Goal: Find specific page/section: Find specific page/section

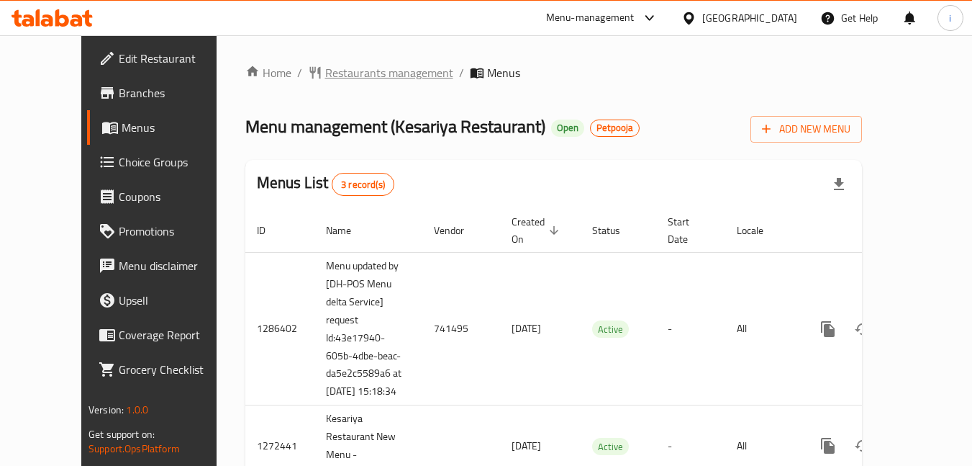
click at [335, 67] on span "Restaurants management" at bounding box center [389, 72] width 128 height 17
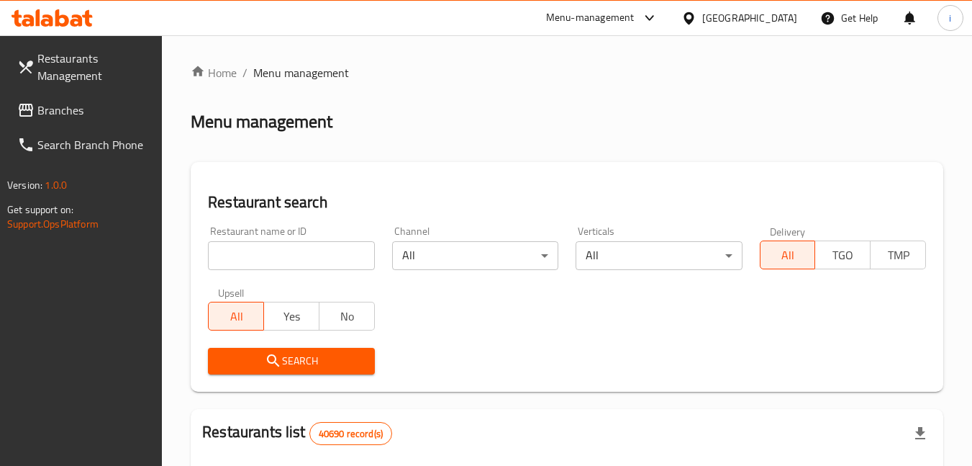
click at [291, 257] on input "search" at bounding box center [291, 255] width 166 height 29
paste input "684202"
type input "684202"
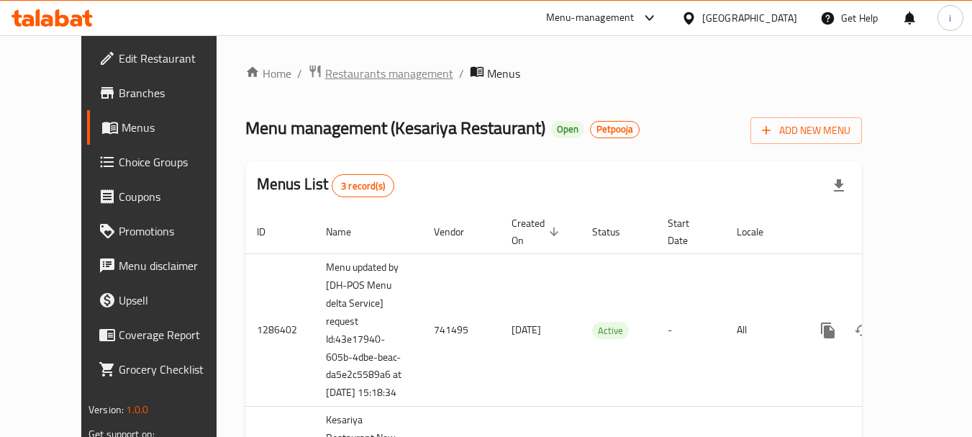
click at [325, 81] on span "Restaurants management" at bounding box center [389, 73] width 128 height 17
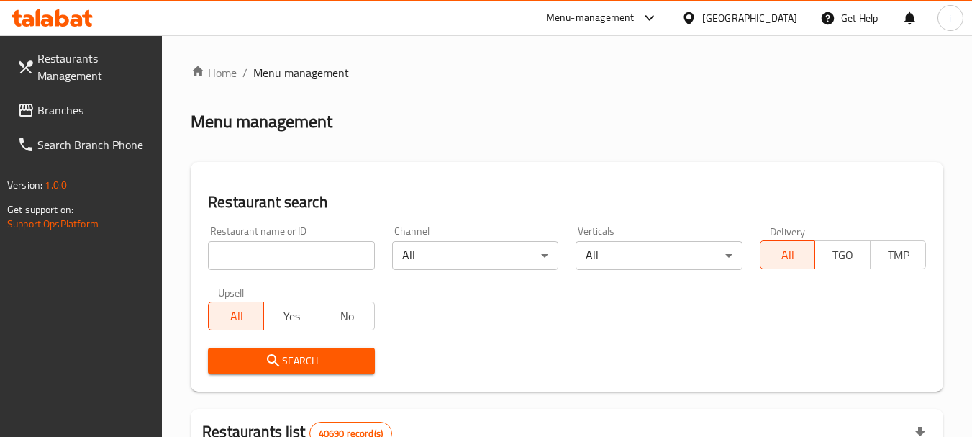
click at [285, 258] on input "search" at bounding box center [291, 255] width 166 height 29
paste input "684202"
type input "684202"
click at [290, 349] on button "Search" at bounding box center [291, 361] width 166 height 27
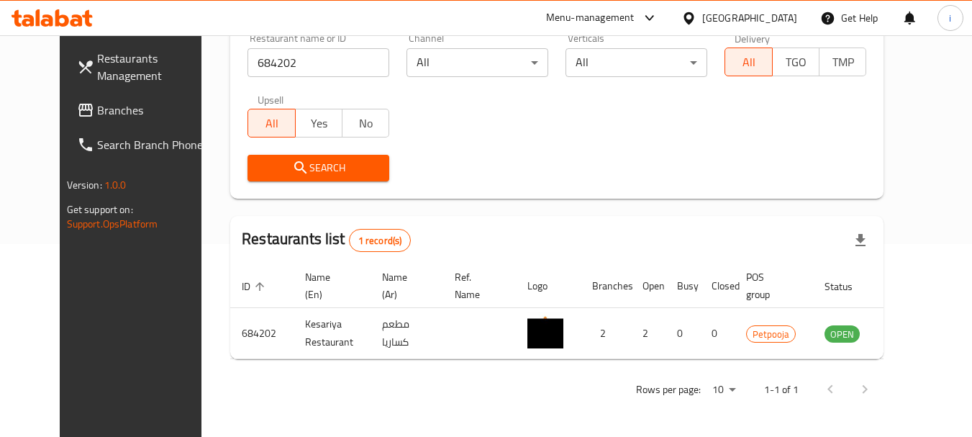
scroll to position [166, 0]
